Goal: Transaction & Acquisition: Purchase product/service

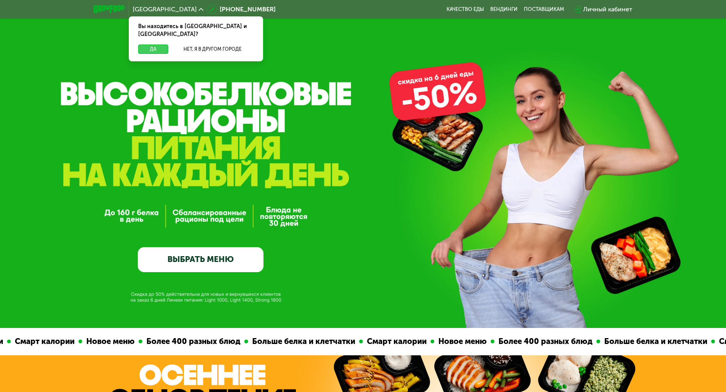
click at [148, 45] on button "Да" at bounding box center [153, 49] width 30 height 9
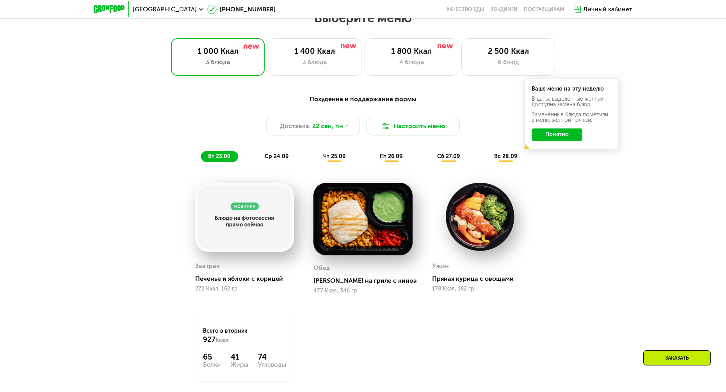
scroll to position [625, 0]
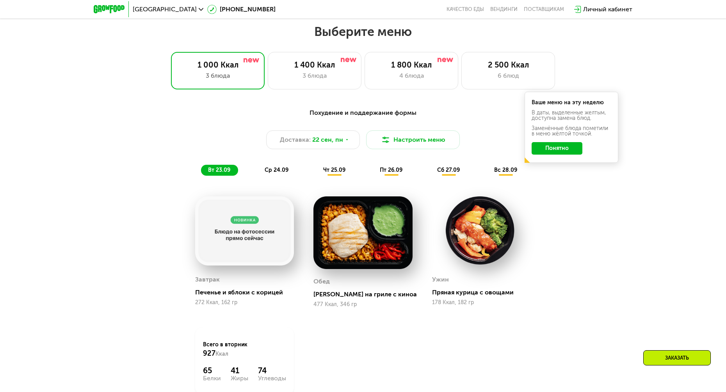
click at [289, 172] on div "ср 24.09" at bounding box center [277, 170] width 39 height 11
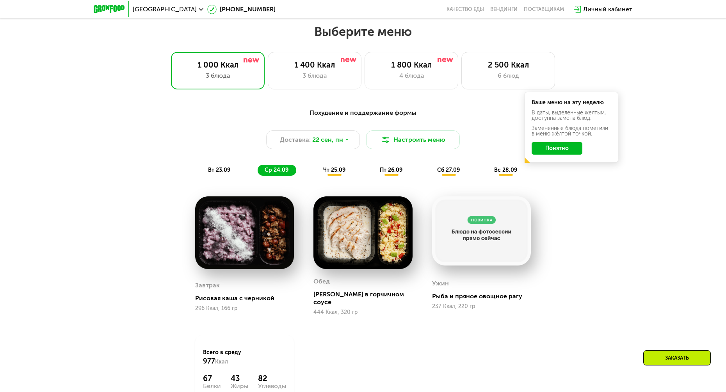
click at [327, 173] on span "чт 25.09" at bounding box center [334, 170] width 22 height 7
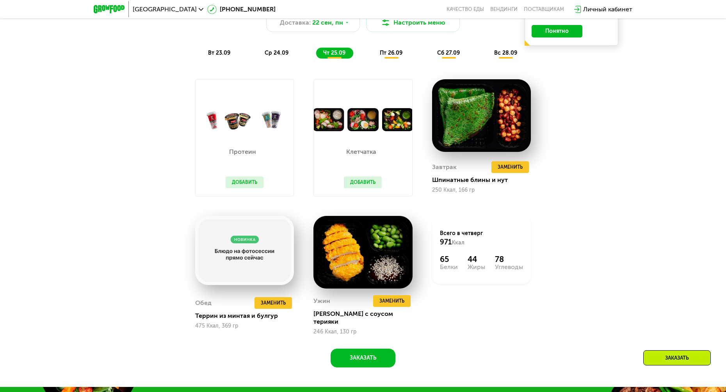
scroll to position [703, 0]
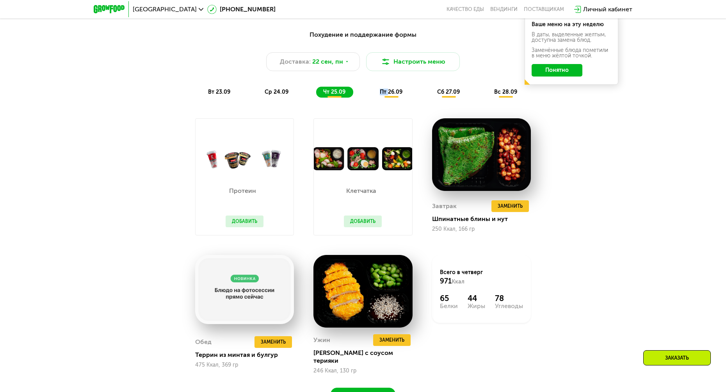
click at [388, 98] on div "пт 26.09" at bounding box center [391, 92] width 37 height 11
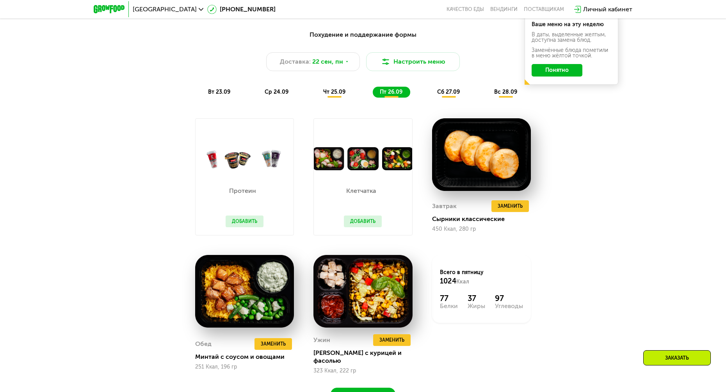
click at [449, 95] on span "сб 27.09" at bounding box center [448, 92] width 23 height 7
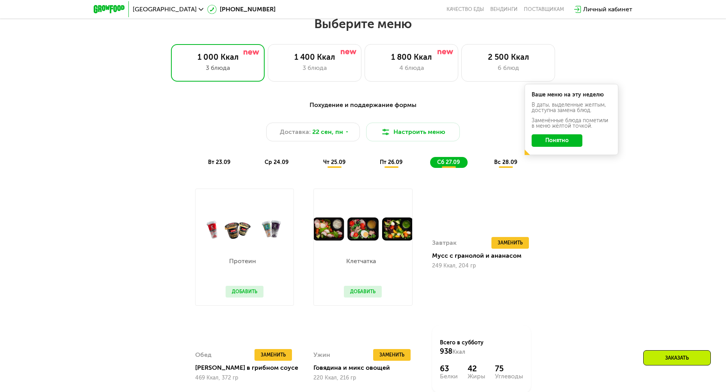
scroll to position [547, 0]
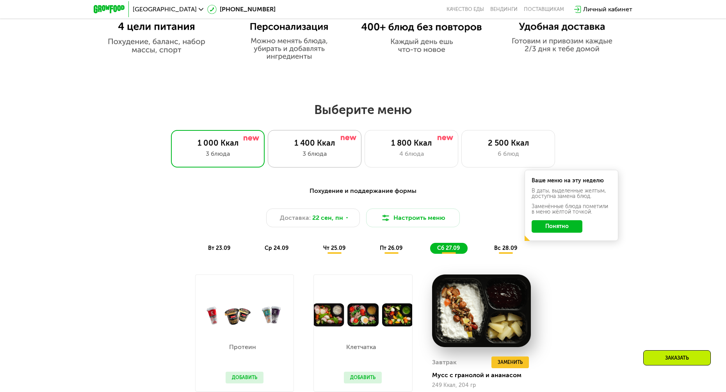
click at [294, 153] on div "3 блюда" at bounding box center [314, 153] width 77 height 9
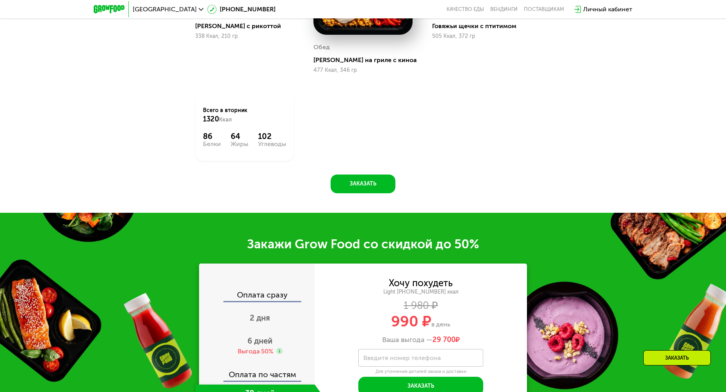
scroll to position [976, 0]
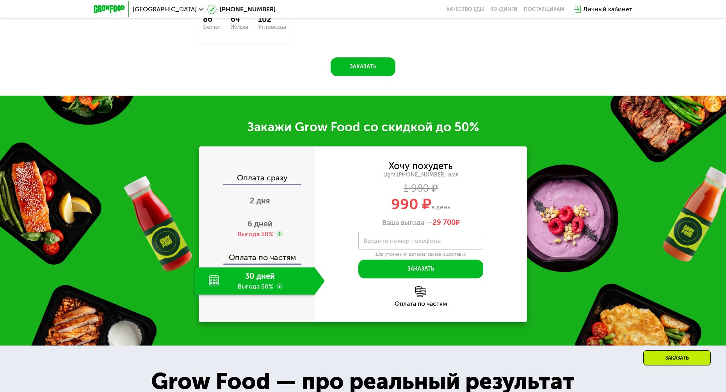
click at [279, 289] on use at bounding box center [280, 286] width 6 height 6
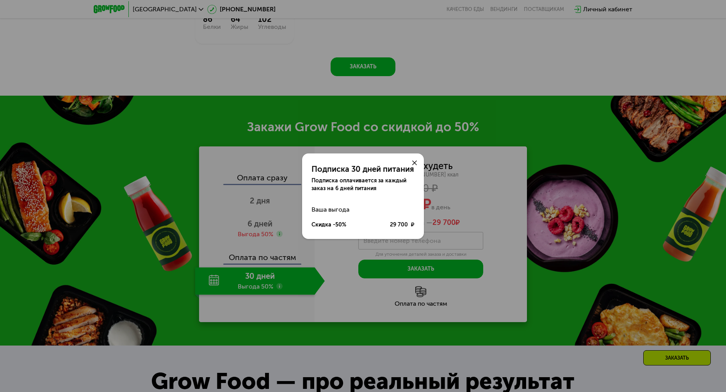
click at [414, 162] on icon at bounding box center [414, 163] width 5 height 5
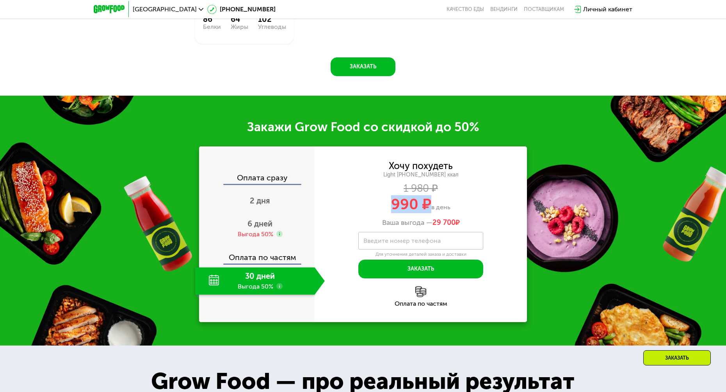
drag, startPoint x: 394, startPoint y: 209, endPoint x: 430, endPoint y: 209, distance: 36.7
click at [430, 209] on span "990 ₽" at bounding box center [411, 204] width 40 height 18
click at [506, 223] on div "Ваша выгода — 29 700 ₽" at bounding box center [421, 223] width 212 height 9
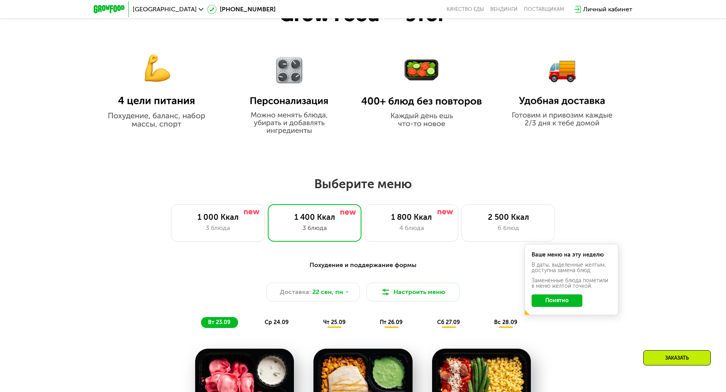
scroll to position [508, 0]
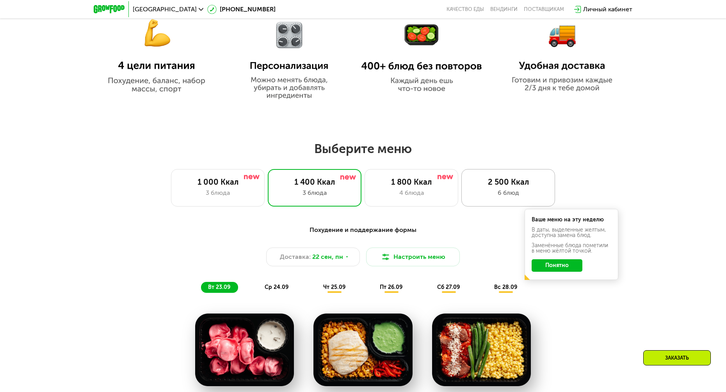
click at [508, 191] on div "6 блюд" at bounding box center [508, 192] width 77 height 9
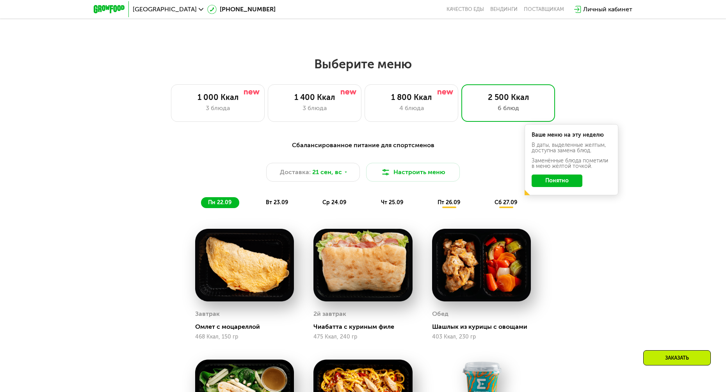
scroll to position [586, 0]
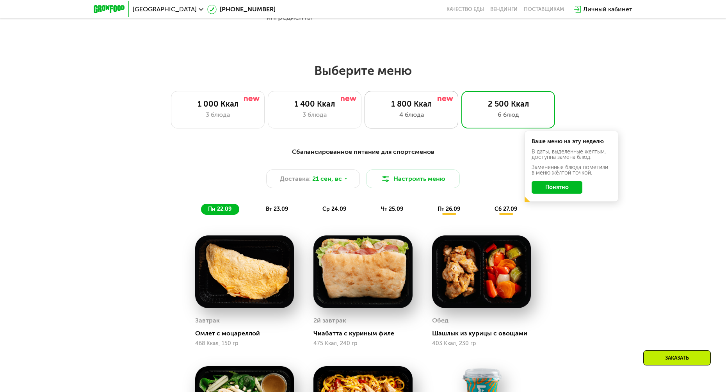
click at [410, 120] on div "4 блюда" at bounding box center [411, 114] width 77 height 9
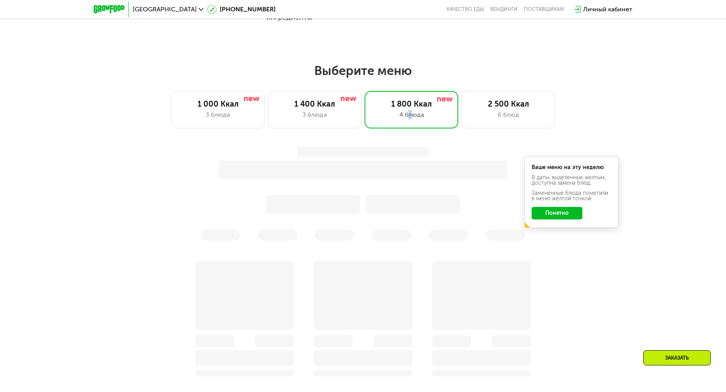
click at [507, 75] on h2 "Выберите меню" at bounding box center [363, 71] width 676 height 16
click at [334, 118] on div "3 блюда" at bounding box center [314, 114] width 77 height 9
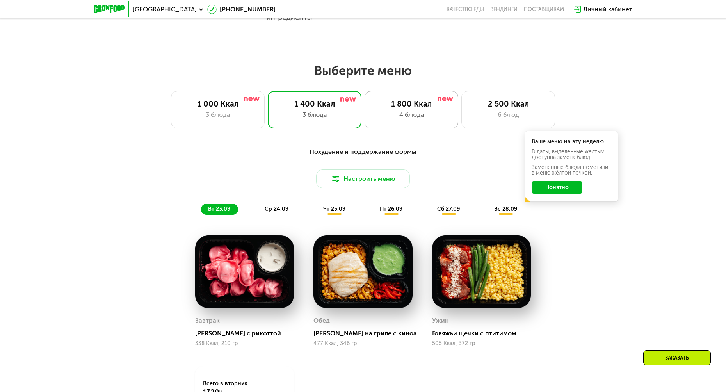
click at [398, 109] on div "1 800 Ккал" at bounding box center [411, 103] width 77 height 9
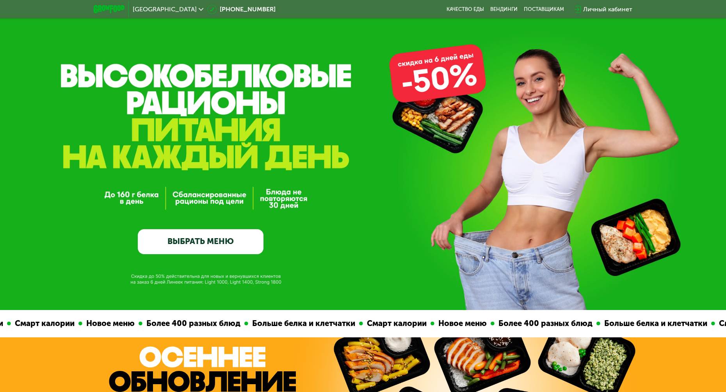
scroll to position [0, 0]
